Goal: Task Accomplishment & Management: Manage account settings

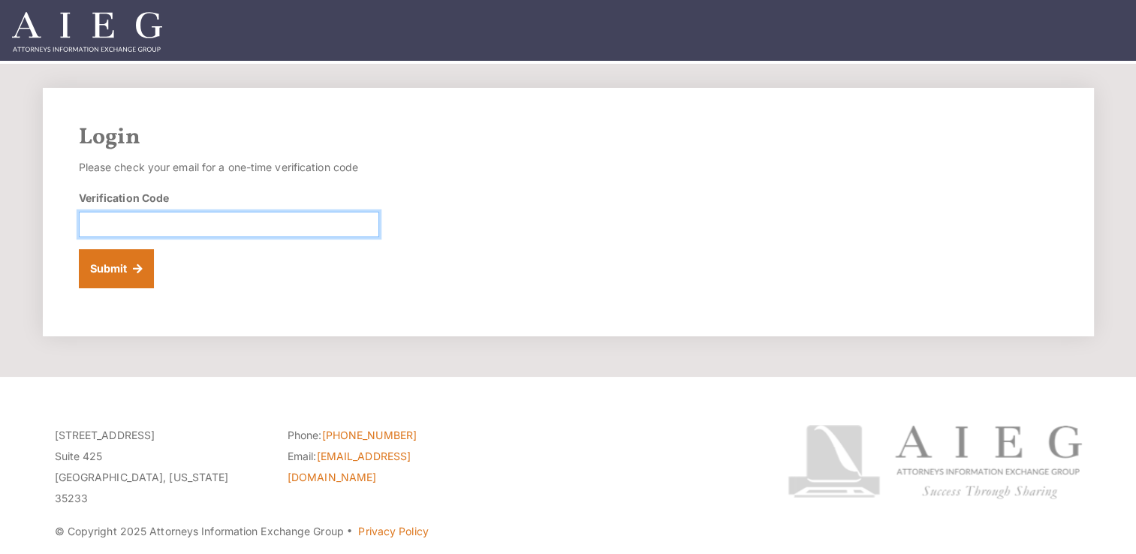
click at [260, 229] on input "Verification Code" at bounding box center [229, 225] width 300 height 26
paste input "079879"
type input "079879"
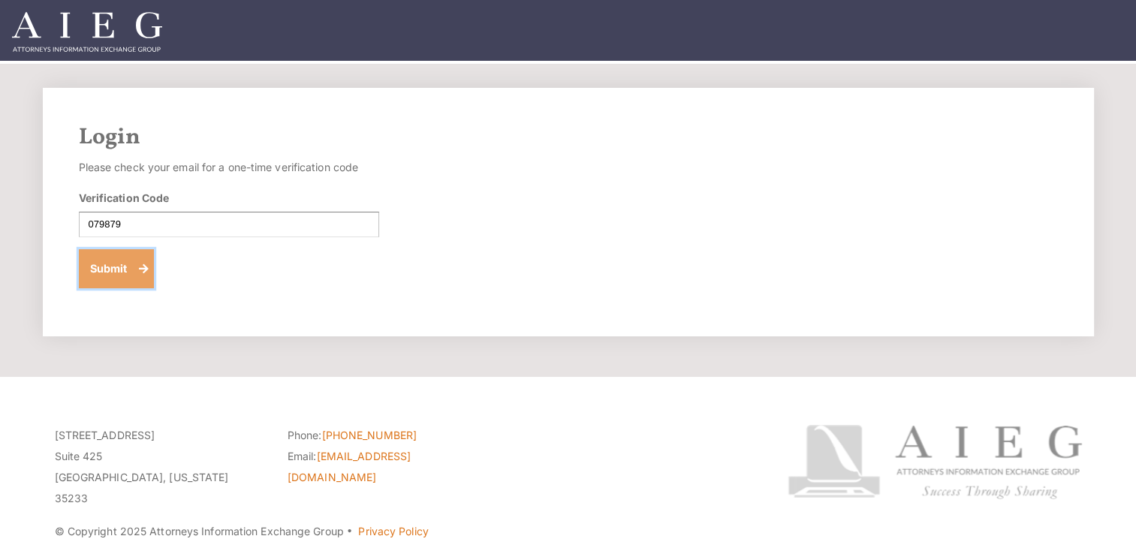
click at [128, 278] on button "Submit" at bounding box center [117, 268] width 76 height 39
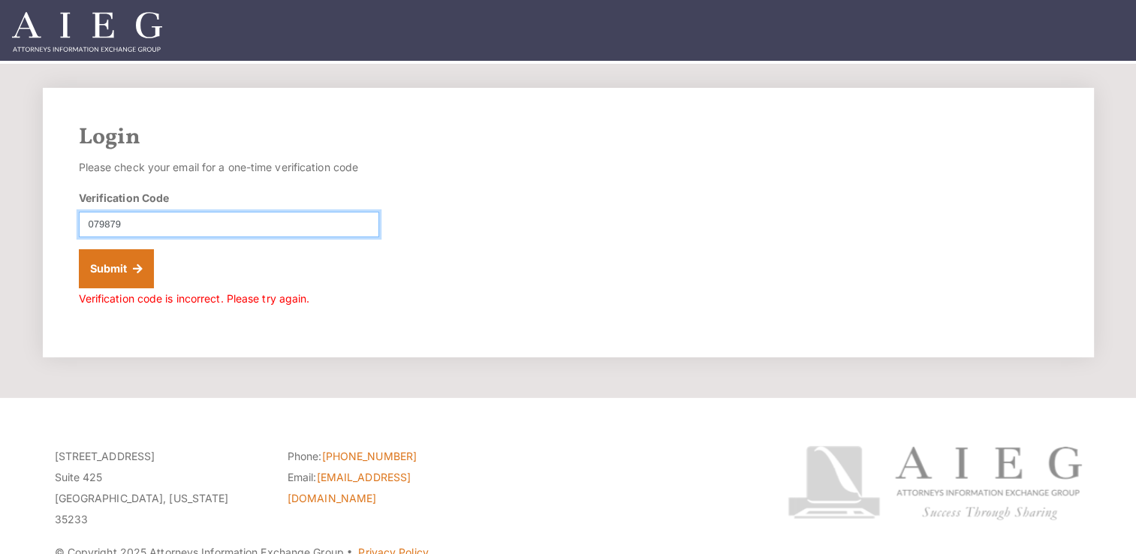
click at [90, 224] on input "079879" at bounding box center [229, 225] width 300 height 26
type input "079879"
click at [79, 249] on button "Submit" at bounding box center [117, 268] width 76 height 39
